Goal: Task Accomplishment & Management: Complete application form

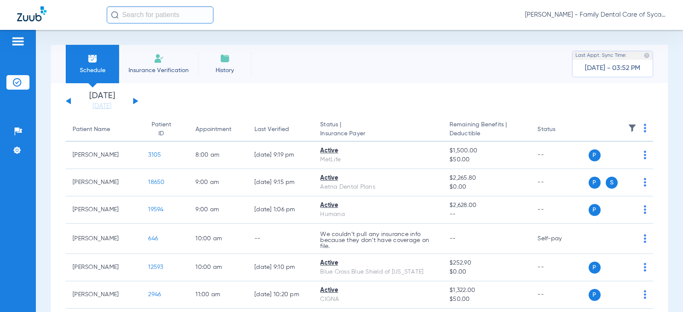
click at [149, 65] on li "Insurance Verification" at bounding box center [158, 64] width 79 height 38
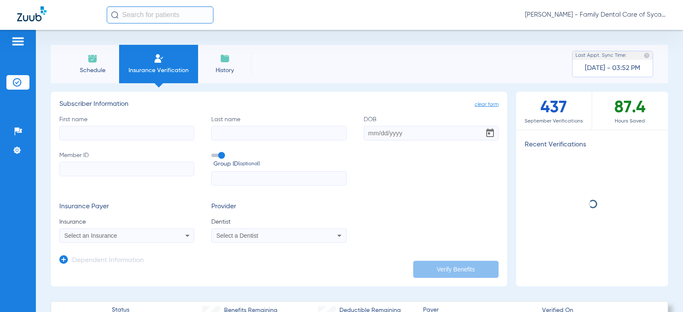
click at [84, 138] on input "First name" at bounding box center [126, 133] width 135 height 15
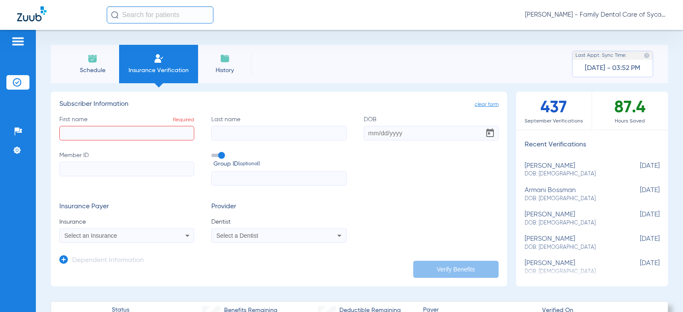
click at [83, 135] on input "First name Required" at bounding box center [126, 133] width 135 height 15
type input "Carolina"
type input "[PERSON_NAME]"
click at [368, 135] on input "DOB" at bounding box center [431, 133] width 135 height 15
type input "[DATE]"
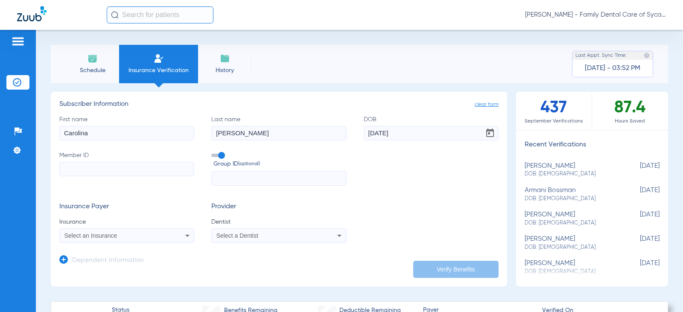
click at [91, 169] on input "Member ID" at bounding box center [126, 169] width 135 height 15
paste input "929282620"
type input "929282620"
click at [134, 231] on div "Select an Insurance" at bounding box center [127, 236] width 134 height 10
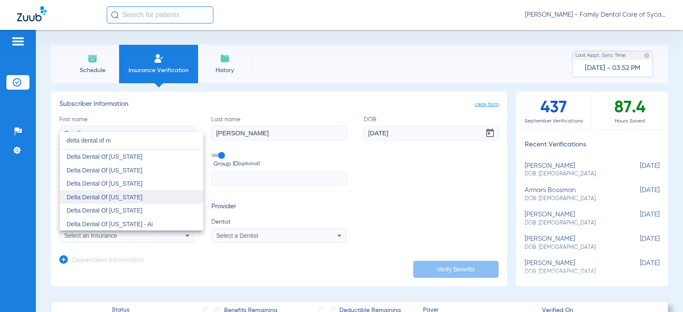
type input "delta dental of m"
click at [121, 195] on span "Delta Dental Of [US_STATE]" at bounding box center [105, 197] width 76 height 7
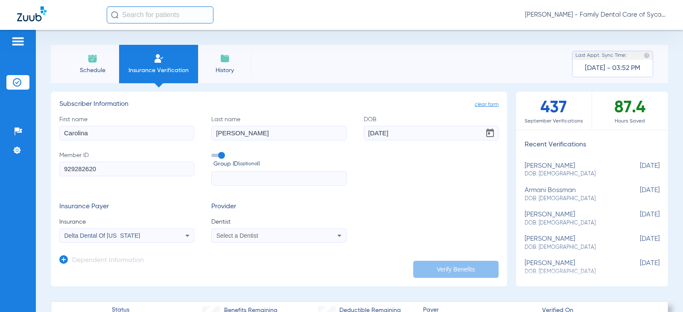
click at [231, 238] on span "Select a Dentist" at bounding box center [237, 235] width 42 height 7
type input "tej"
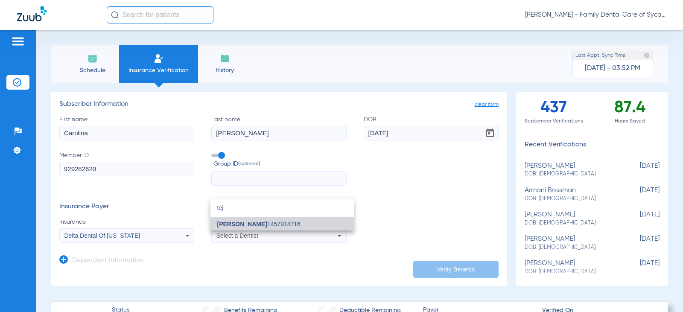
click at [252, 224] on span "[PERSON_NAME]" at bounding box center [242, 224] width 50 height 7
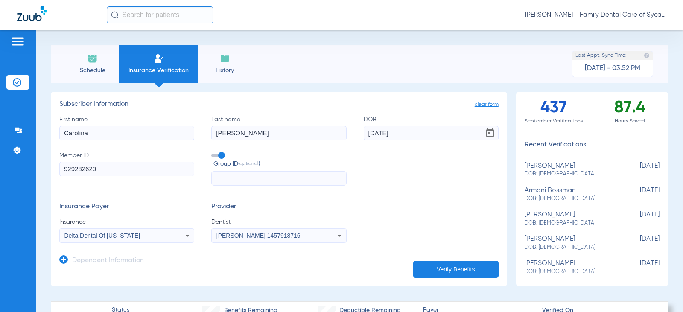
click at [432, 269] on button "Verify Benefits" at bounding box center [455, 269] width 85 height 17
drag, startPoint x: 106, startPoint y: 137, endPoint x: -47, endPoint y: 170, distance: 157.2
click at [0, 170] on html "[PERSON_NAME] - Family Dental Care of Sycamore Patients Insurance Verification …" at bounding box center [341, 156] width 683 height 312
type input "Jovan"
type input "[PERSON_NAME]"
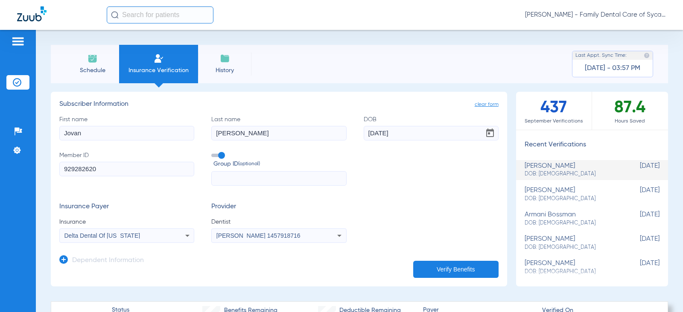
drag, startPoint x: 419, startPoint y: 133, endPoint x: 292, endPoint y: 136, distance: 127.3
click at [322, 134] on div "First name [PERSON_NAME] Last name [PERSON_NAME] DOB [DEMOGRAPHIC_DATA] Member …" at bounding box center [278, 150] width 439 height 71
type input "[DATE]"
click at [438, 264] on button "Verify Benefits" at bounding box center [455, 269] width 85 height 17
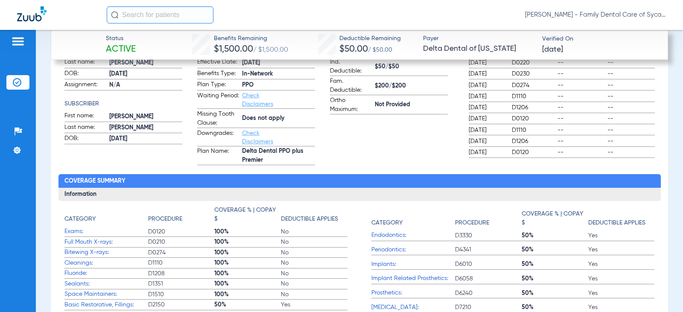
scroll to position [115, 0]
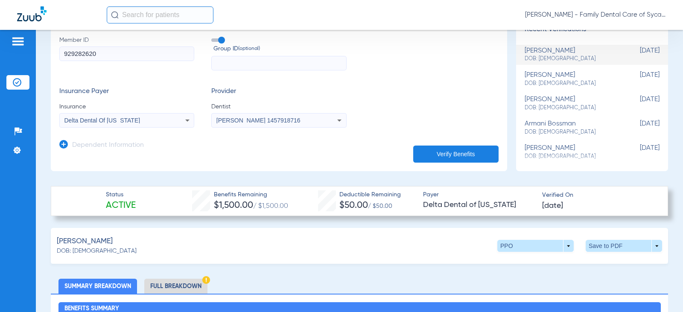
click at [190, 288] on li "Full Breakdown" at bounding box center [175, 286] width 63 height 15
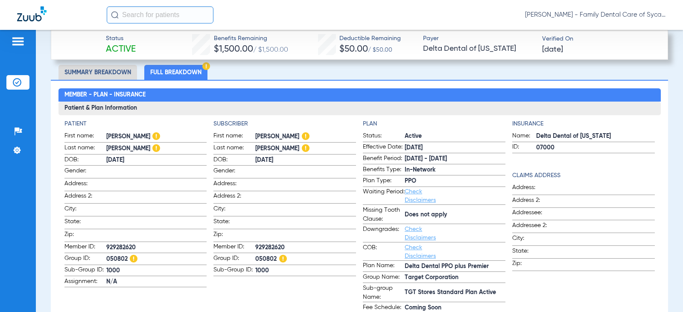
scroll to position [329, 0]
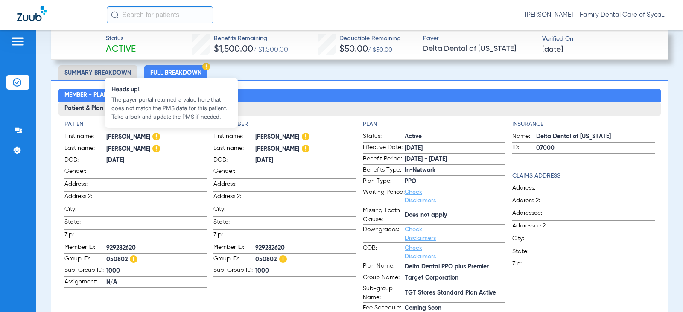
click at [160, 133] on img at bounding box center [156, 137] width 8 height 8
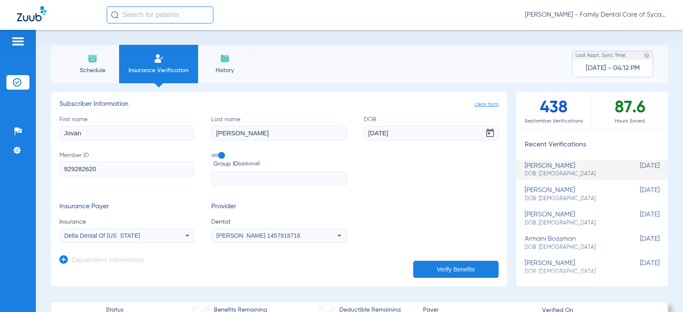
scroll to position [43, 0]
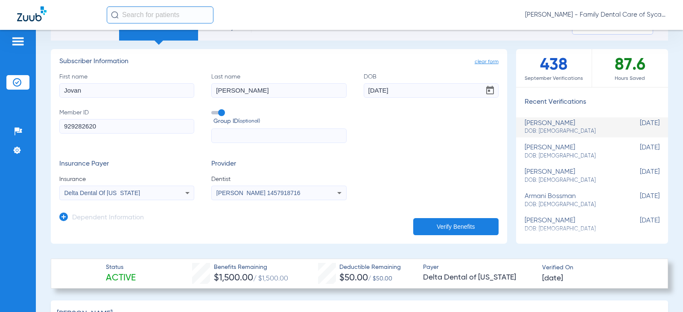
click at [66, 217] on icon at bounding box center [63, 217] width 9 height 9
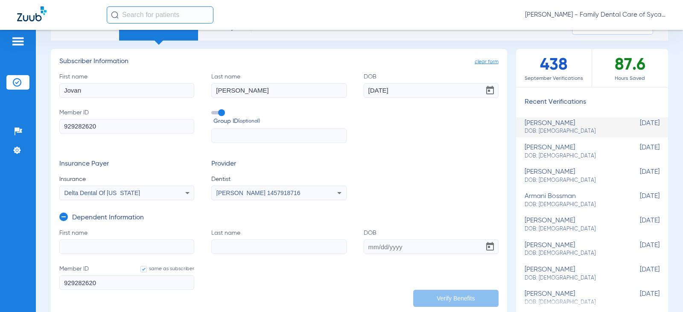
click at [90, 250] on input "First name" at bounding box center [126, 246] width 135 height 15
type input "Carolina"
click at [221, 243] on input "Last name" at bounding box center [278, 246] width 135 height 15
type input "[PERSON_NAME]"
click at [372, 248] on input "DOB" at bounding box center [431, 246] width 135 height 15
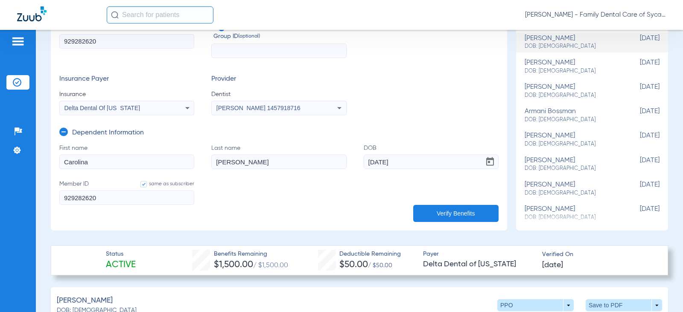
scroll to position [128, 0]
type input "[DATE]"
click at [446, 211] on button "Verify Benefits" at bounding box center [455, 212] width 85 height 17
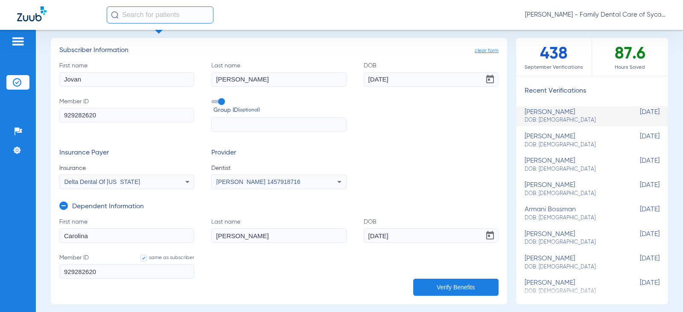
scroll to position [0, 0]
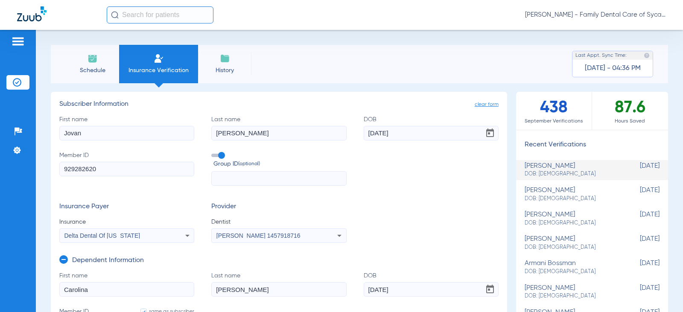
drag, startPoint x: 55, startPoint y: 145, endPoint x: 5, endPoint y: 146, distance: 50.4
click at [28, 146] on div "Patients Insurance Verification Setup Help Center Settings Schedule Insurance V…" at bounding box center [341, 186] width 683 height 312
type input "[PERSON_NAME]"
drag, startPoint x: 280, startPoint y: 134, endPoint x: 133, endPoint y: 137, distance: 146.9
click at [144, 136] on div "First name [PERSON_NAME] Last name [PERSON_NAME] DOB [DEMOGRAPHIC_DATA] Member …" at bounding box center [278, 150] width 439 height 71
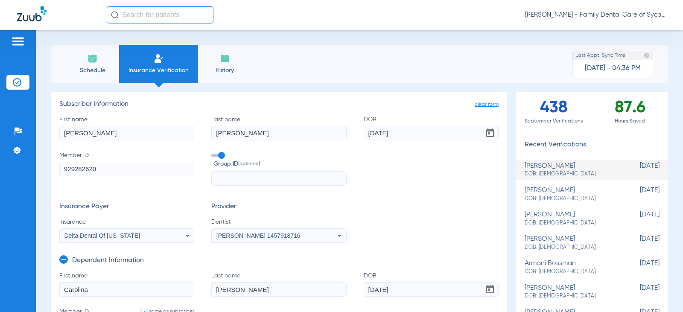
type input "[PERSON_NAME]"
drag, startPoint x: 389, startPoint y: 135, endPoint x: 351, endPoint y: 142, distance: 38.2
click at [353, 142] on div "First name [PERSON_NAME] Last name [PERSON_NAME] DOB [DEMOGRAPHIC_DATA] Member …" at bounding box center [278, 150] width 439 height 71
type input "[DATE]"
drag, startPoint x: 116, startPoint y: 170, endPoint x: -7, endPoint y: 170, distance: 122.9
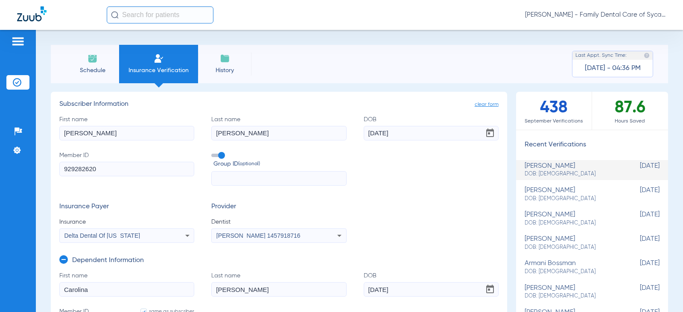
click at [0, 170] on html "[PERSON_NAME] - Family Dental Care of Sycamore Patients Insurance Verification …" at bounding box center [341, 156] width 683 height 312
type input "8"
type input "82"
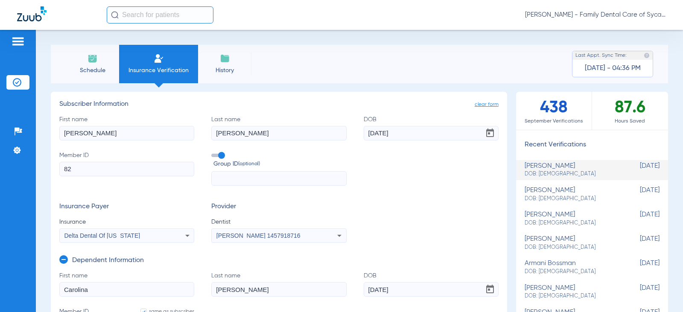
type input "821"
type input "8214"
type input "82142"
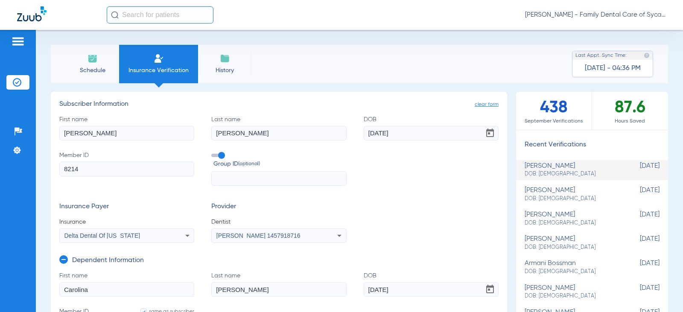
type input "82142"
type input "821421"
type input "8214216"
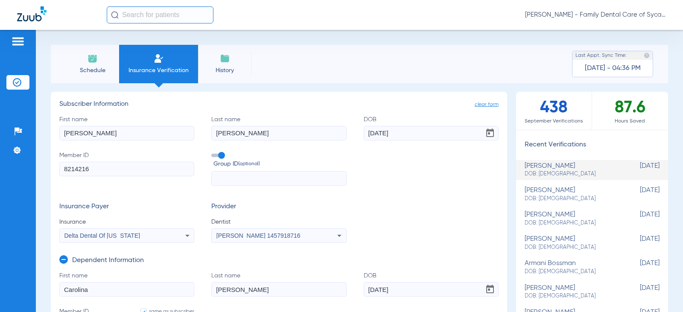
type input "82142161"
type input "821421612"
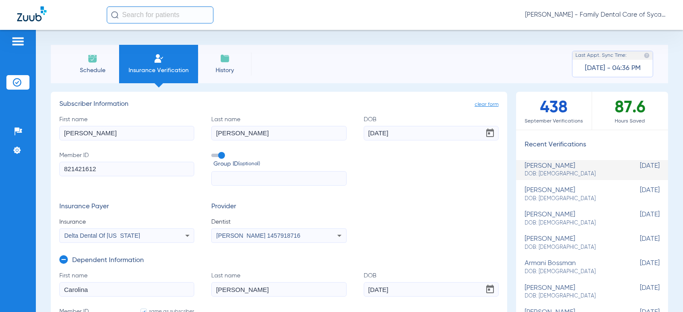
click at [152, 195] on form "First name [PERSON_NAME] Last name [PERSON_NAME] DOB [DEMOGRAPHIC_DATA] Member …" at bounding box center [278, 179] width 439 height 128
click at [173, 237] on div "Delta Dental Of [US_STATE]" at bounding box center [127, 236] width 134 height 10
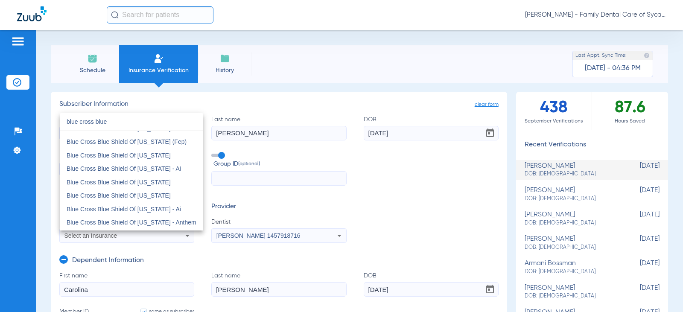
scroll to position [427, 0]
drag, startPoint x: 120, startPoint y: 124, endPoint x: -10, endPoint y: 128, distance: 130.3
click at [0, 128] on html "[PERSON_NAME] - Family Dental Care of Sycamore Patients Insurance Verification …" at bounding box center [341, 156] width 683 height 312
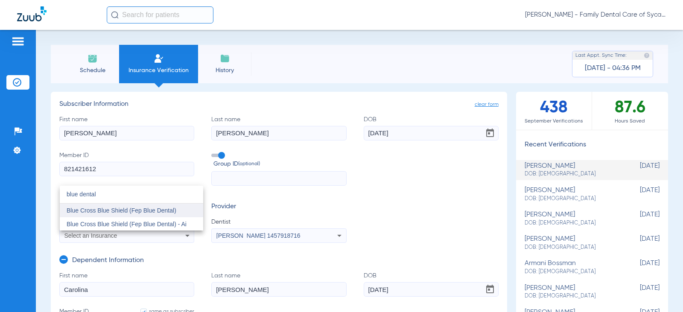
type input "blue dental"
click at [152, 213] on span "Blue Cross Blue Shield (Fep Blue Dental)" at bounding box center [122, 210] width 110 height 7
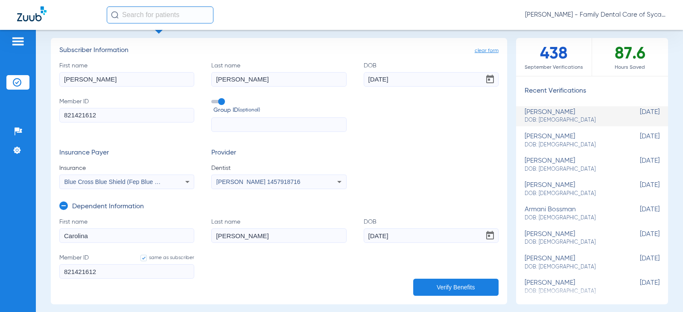
scroll to position [128, 0]
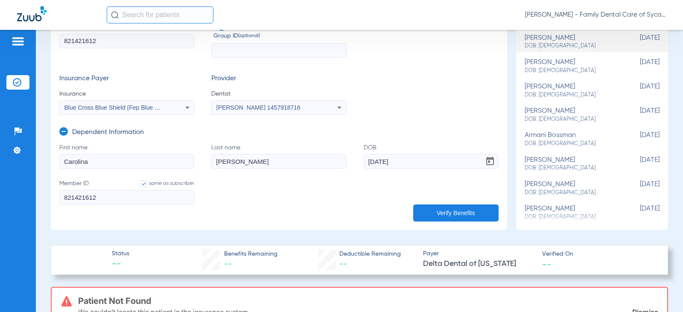
drag, startPoint x: 109, startPoint y: 195, endPoint x: 14, endPoint y: 195, distance: 94.8
click at [16, 196] on div "Patients Insurance Verification Setup Help Center Settings Schedule Insurance V…" at bounding box center [341, 186] width 683 height 312
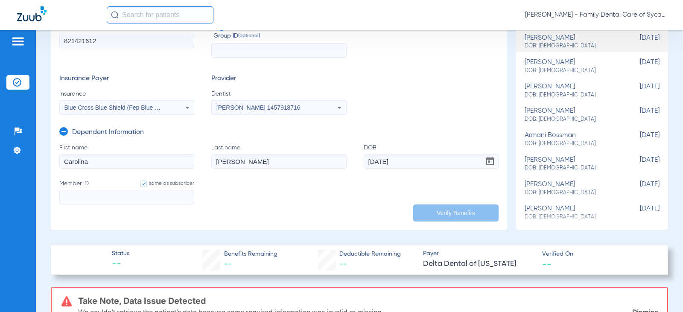
drag, startPoint x: 107, startPoint y: 159, endPoint x: -6, endPoint y: 160, distance: 112.3
click at [0, 160] on html "[PERSON_NAME] - Family Dental Care of Sycamore Patients Insurance Verification …" at bounding box center [341, 156] width 683 height 312
drag, startPoint x: 265, startPoint y: 164, endPoint x: 134, endPoint y: 164, distance: 130.2
click at [165, 166] on form "First name Required Last name [PERSON_NAME] [DEMOGRAPHIC_DATA] Member ID same a…" at bounding box center [278, 179] width 439 height 72
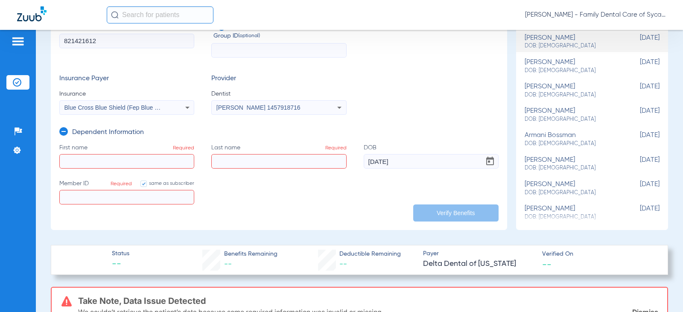
drag, startPoint x: 423, startPoint y: 158, endPoint x: 278, endPoint y: 166, distance: 145.4
click at [286, 166] on form "First name Required Last name Required DOB [DEMOGRAPHIC_DATA] Member ID same as…" at bounding box center [278, 179] width 439 height 72
click at [144, 146] on label "First name Required" at bounding box center [126, 155] width 135 height 25
click at [144, 154] on input "First name Required" at bounding box center [126, 161] width 135 height 15
click at [67, 133] on icon at bounding box center [63, 131] width 9 height 9
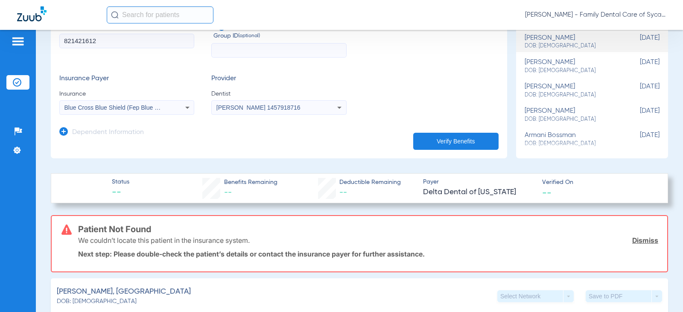
click at [430, 147] on button "Verify Benefits" at bounding box center [455, 141] width 85 height 17
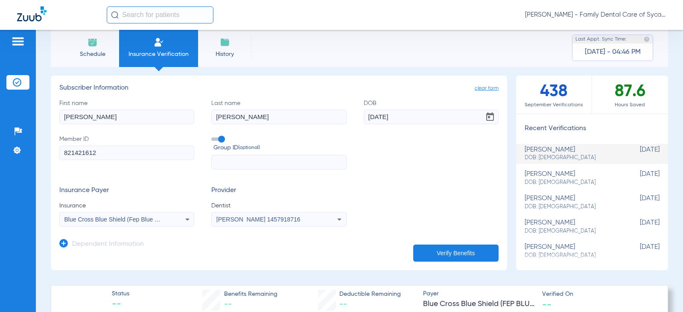
scroll to position [2, 0]
